Goal: Task Accomplishment & Management: Use online tool/utility

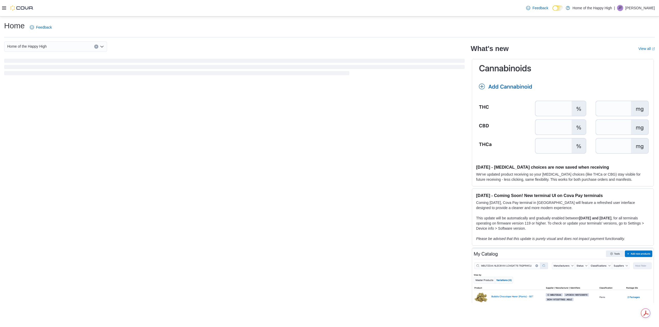
click at [4, 6] on icon at bounding box center [4, 8] width 4 height 4
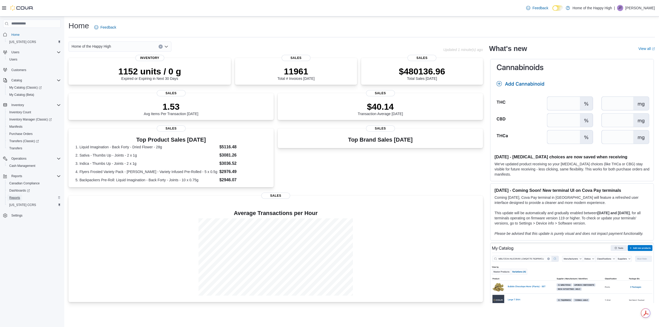
click at [13, 200] on span "Reports" at bounding box center [14, 198] width 11 height 6
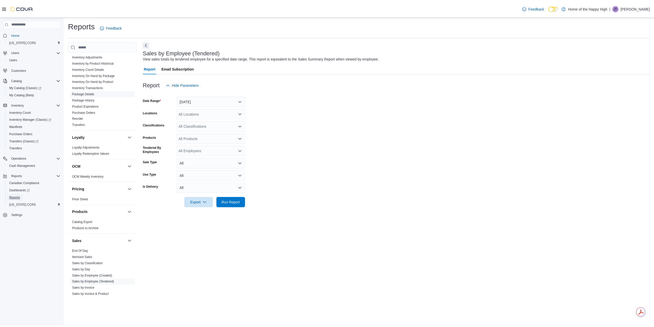
scroll to position [171, 0]
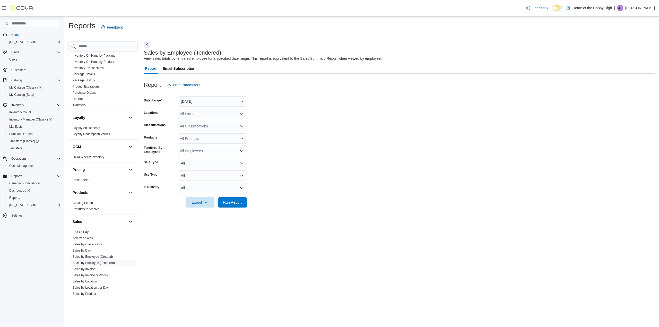
click at [5, 8] on icon at bounding box center [4, 8] width 4 height 4
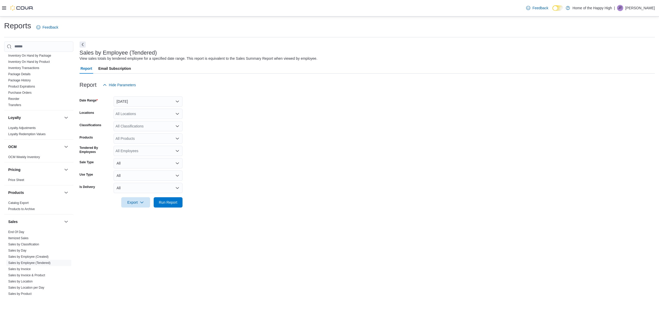
click at [133, 111] on div "All Locations" at bounding box center [148, 114] width 69 height 10
type input "***"
click at [132, 124] on icon "Choose from the following options" at bounding box center [131, 123] width 4 height 4
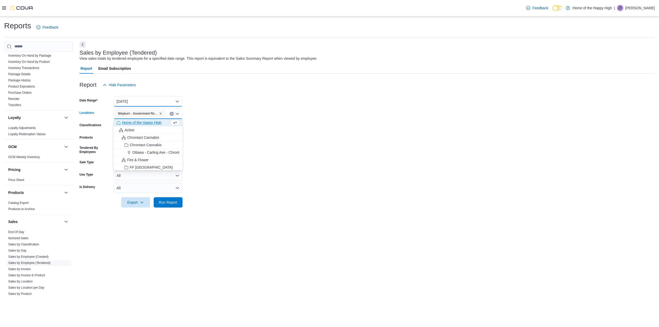
click at [134, 102] on button "[DATE]" at bounding box center [148, 101] width 69 height 10
click at [135, 113] on span "Custom Date" at bounding box center [151, 112] width 59 height 6
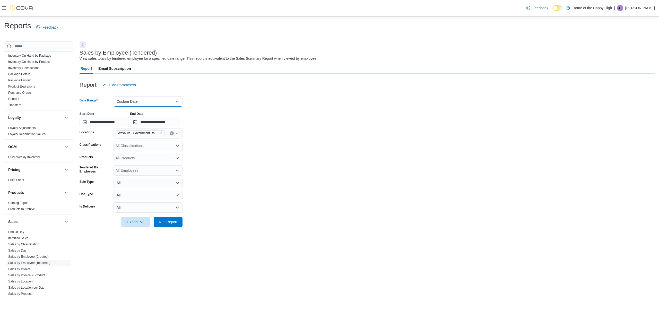
click at [141, 102] on button "Custom Date" at bounding box center [148, 101] width 69 height 10
click at [140, 124] on span "[DATE]" at bounding box center [151, 122] width 59 height 6
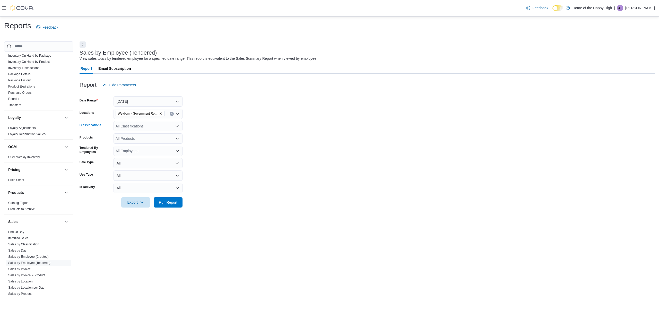
click at [134, 129] on div "All Classifications" at bounding box center [148, 126] width 69 height 10
type input "***"
click at [138, 133] on span "Accessories" at bounding box center [134, 134] width 19 height 5
click at [198, 184] on form "Date Range [DATE] Locations [GEOGRAPHIC_DATA] - Government Road - Fire & Flower…" at bounding box center [367, 148] width 575 height 117
click at [162, 203] on span "Run Report" at bounding box center [168, 202] width 19 height 5
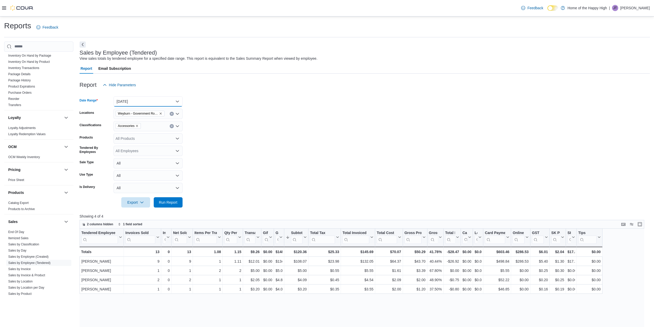
click at [136, 104] on button "[DATE]" at bounding box center [148, 101] width 69 height 10
click at [140, 110] on span "Custom Date" at bounding box center [151, 112] width 59 height 6
